Goal: Transaction & Acquisition: Subscribe to service/newsletter

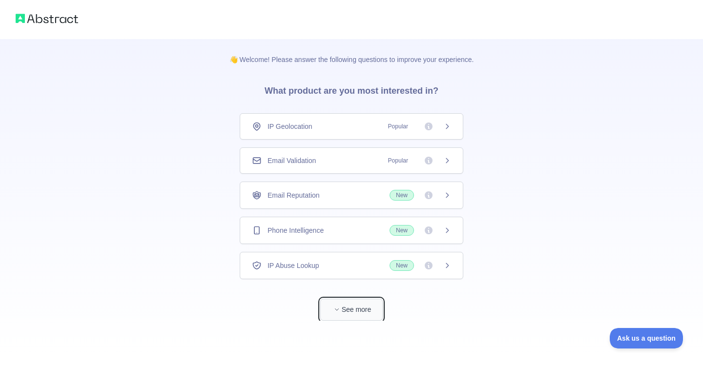
click at [357, 309] on button "See more" at bounding box center [351, 310] width 62 height 22
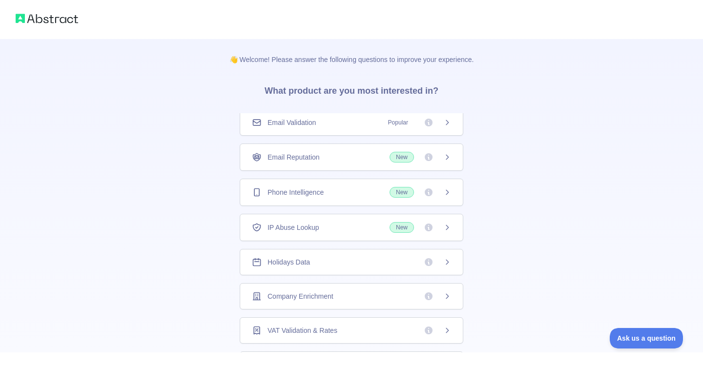
scroll to position [39, 0]
click at [340, 295] on div "Company Enrichment" at bounding box center [351, 296] width 199 height 10
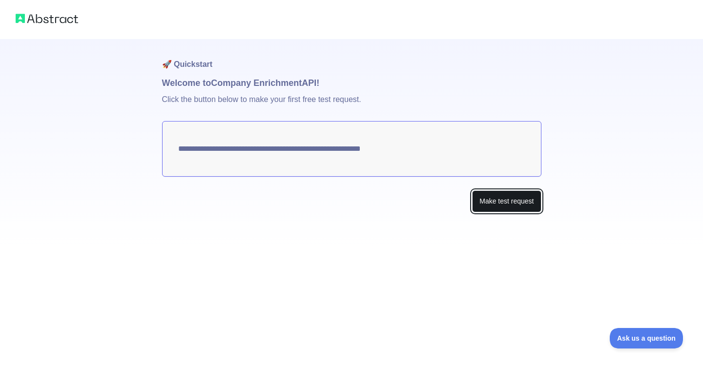
click at [501, 207] on button "Make test request" at bounding box center [506, 201] width 69 height 22
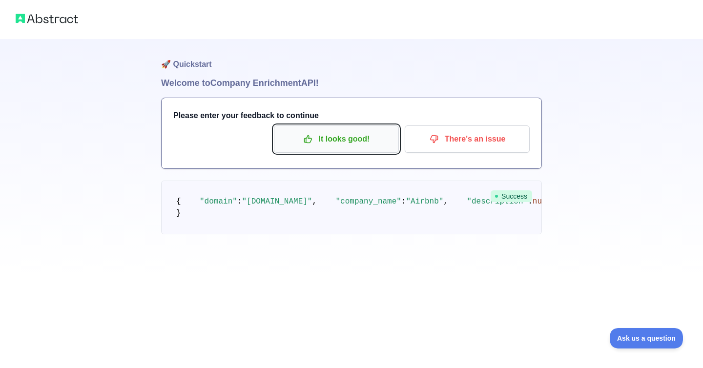
click at [336, 141] on p "It looks good!" at bounding box center [336, 139] width 110 height 17
